Goal: Information Seeking & Learning: Learn about a topic

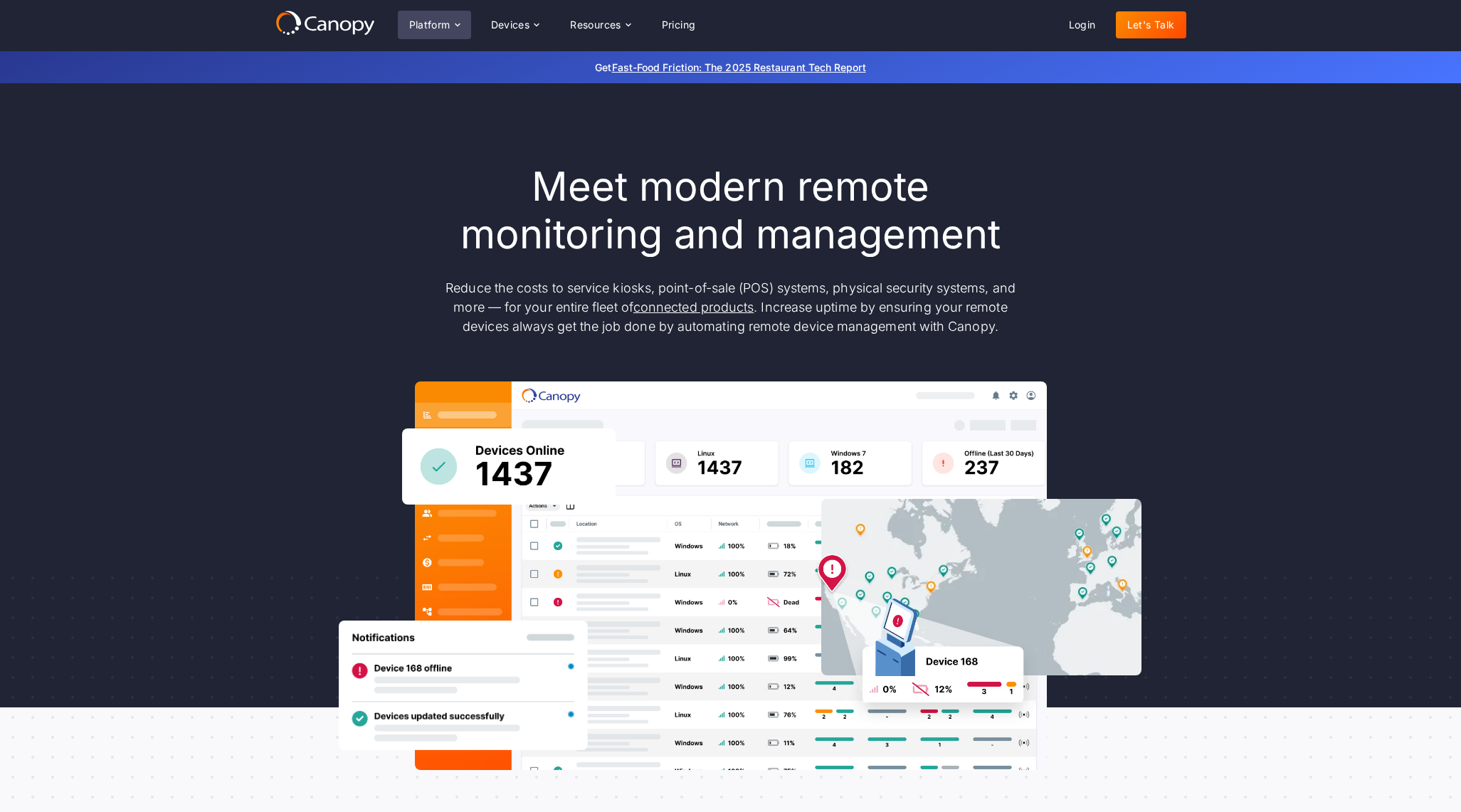
click at [428, 26] on div "Platform" at bounding box center [429, 24] width 41 height 10
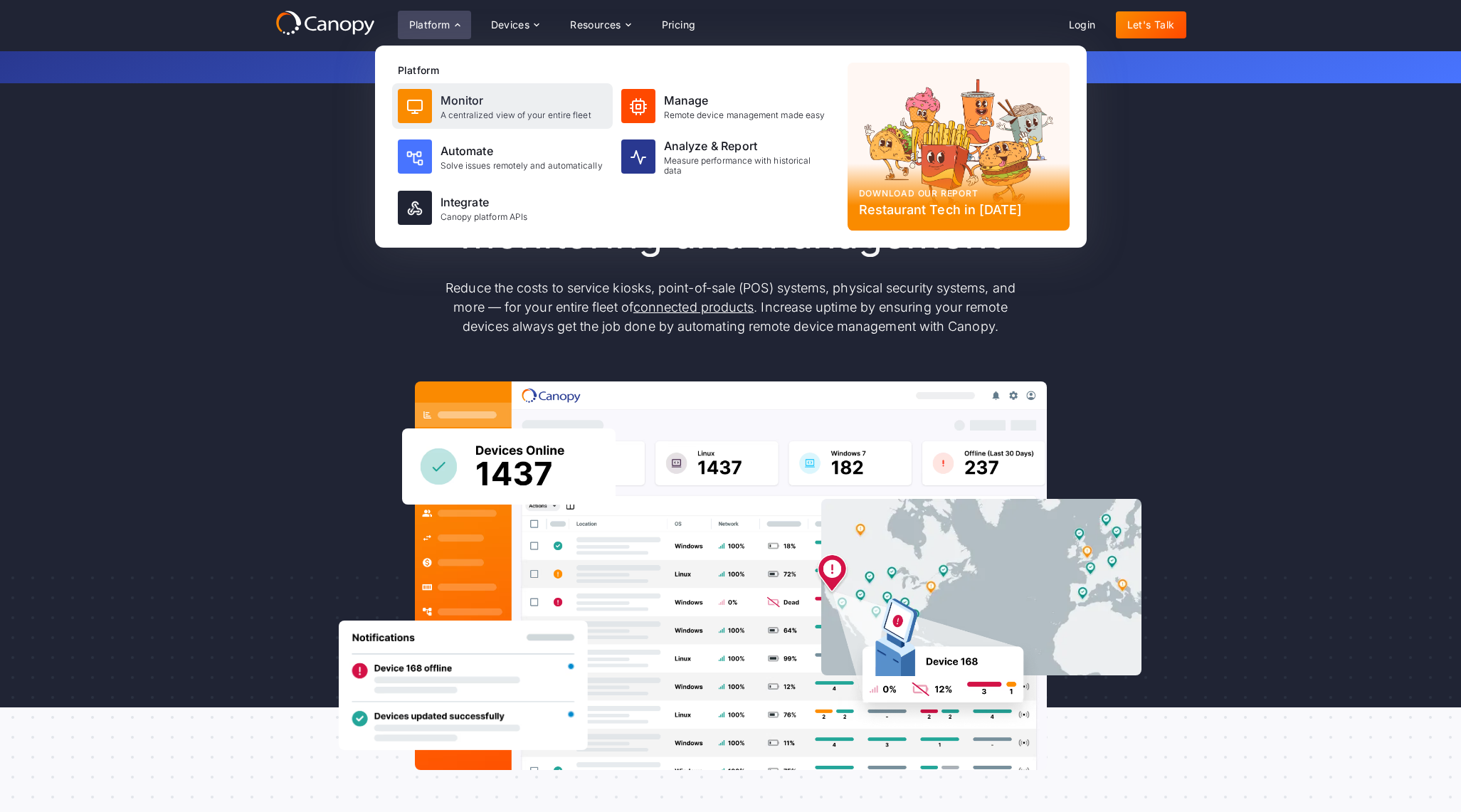
click at [413, 105] on img at bounding box center [414, 106] width 17 height 17
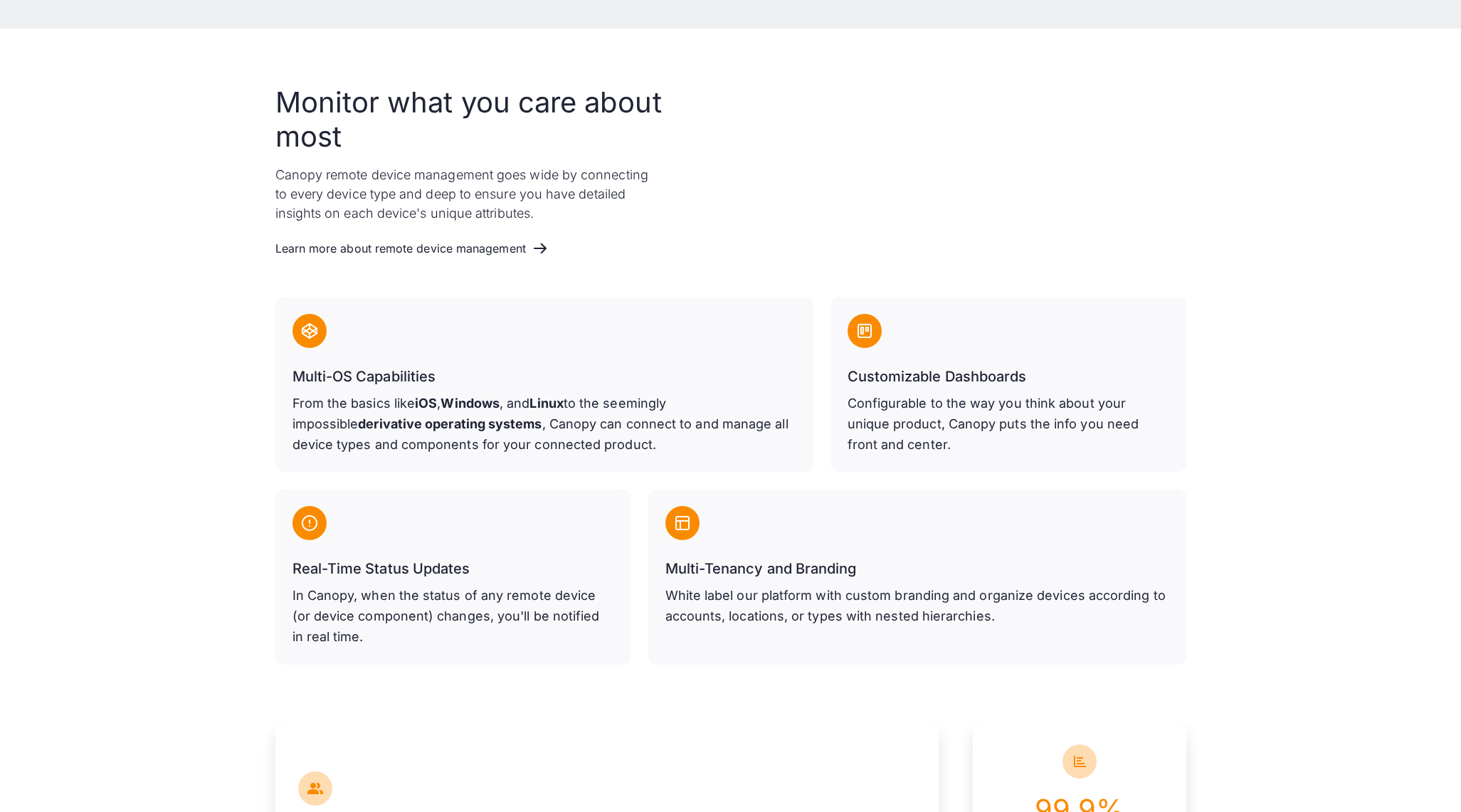
click at [417, 413] on p "From the basics like iOS , Windows , and Linux to the seemingly impossible deri…" at bounding box center [544, 424] width 504 height 62
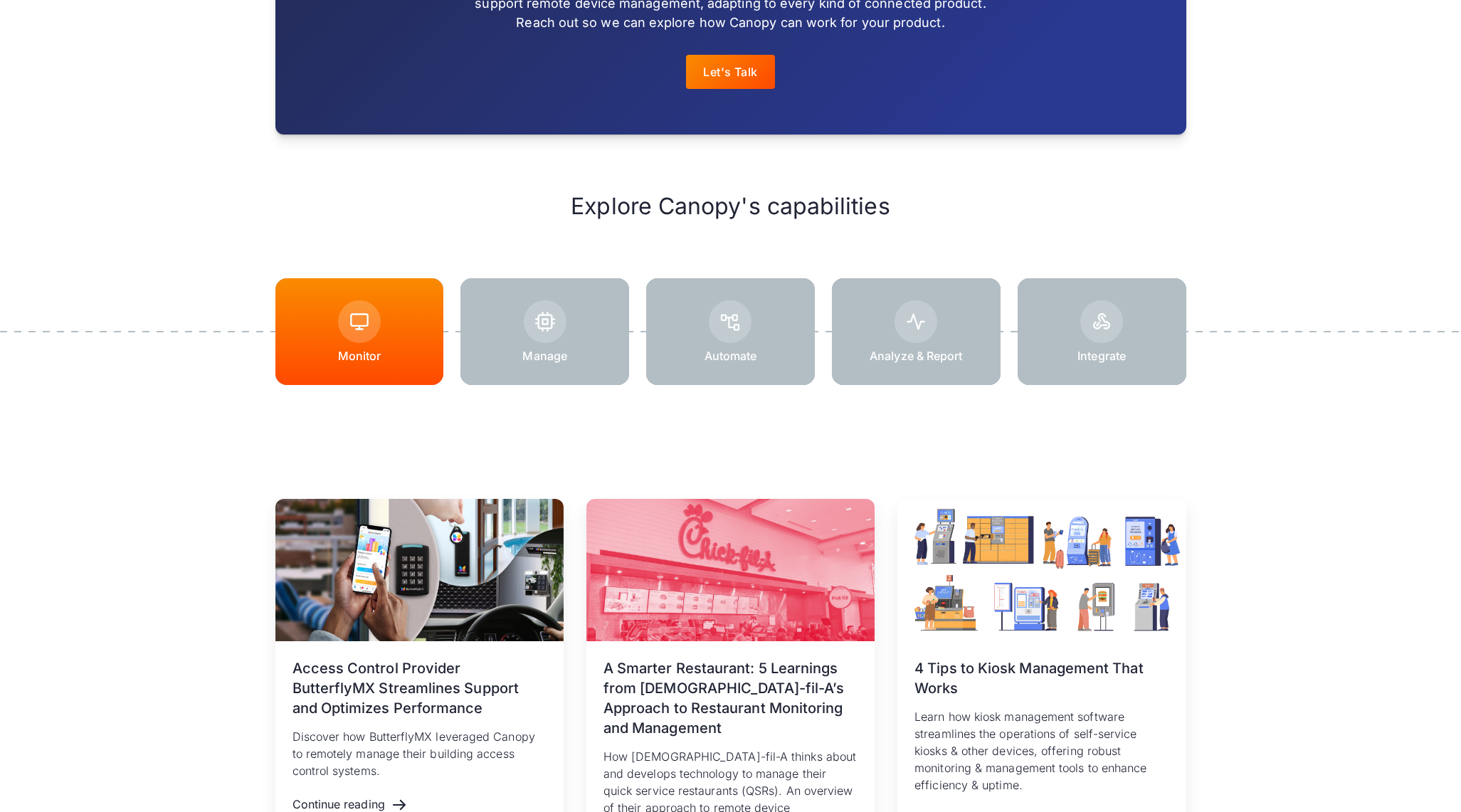
scroll to position [1705, 0]
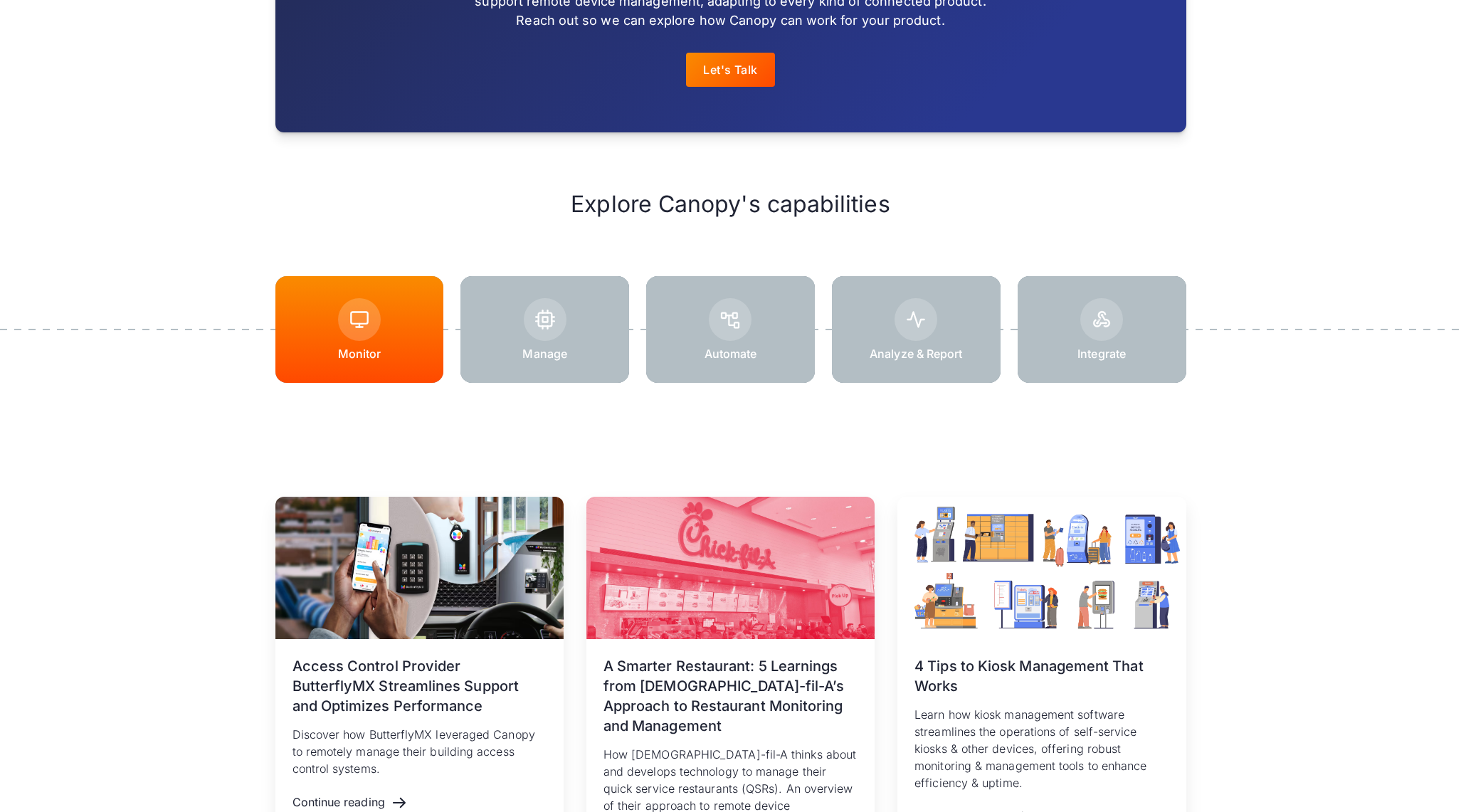
click at [566, 328] on div at bounding box center [544, 329] width 169 height 106
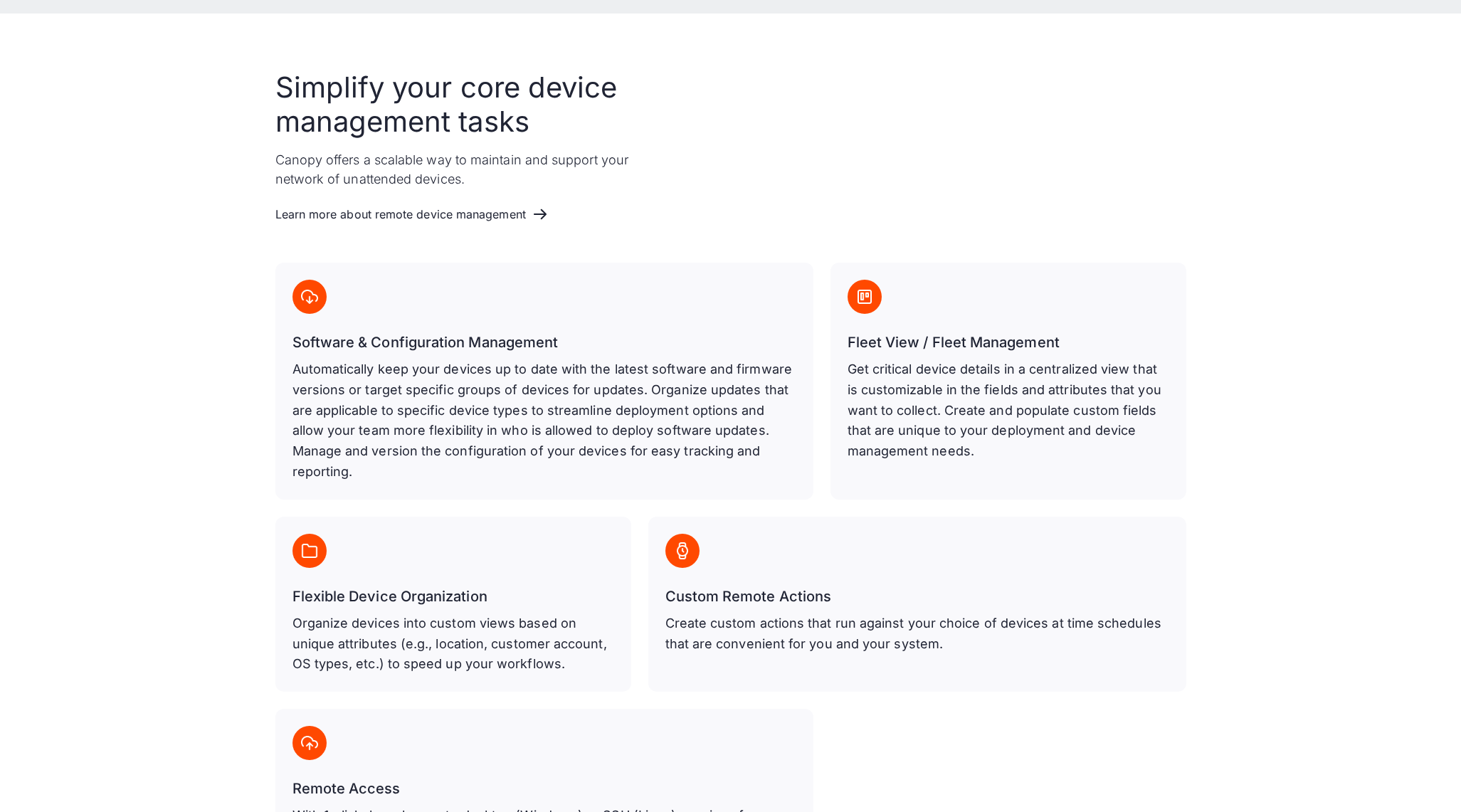
scroll to position [581, 0]
